Goal: Communication & Community: Answer question/provide support

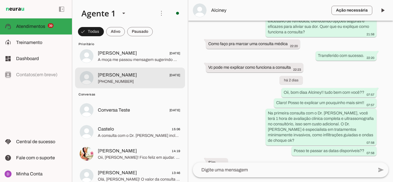
scroll to position [979, 0]
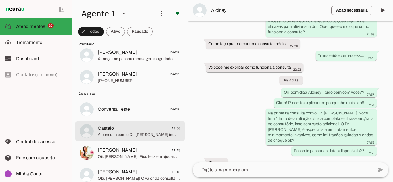
click at [112, 132] on span "Castelo" at bounding box center [106, 128] width 16 height 7
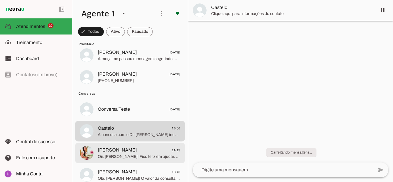
click at [113, 150] on span "[PERSON_NAME]" at bounding box center [117, 150] width 39 height 7
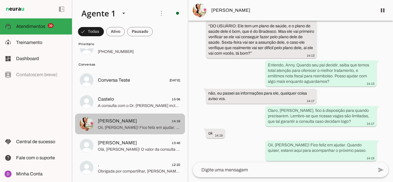
scroll to position [1037, 0]
